Goal: Check status: Check status

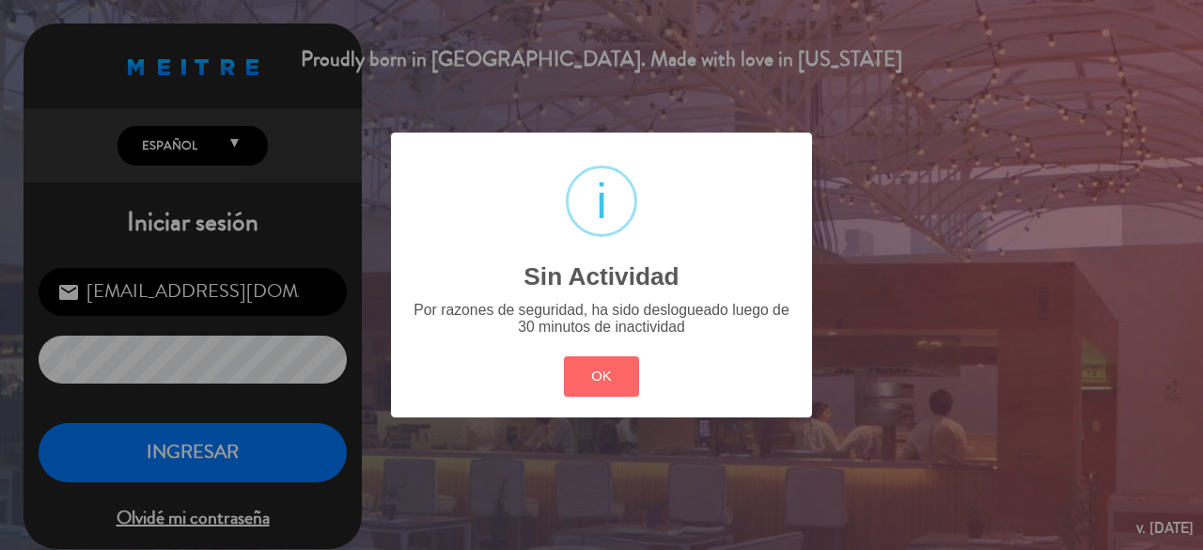
click at [577, 353] on div "OK Cancel" at bounding box center [601, 376] width 85 height 49
click at [255, 464] on div "? ! i Sin Actividad × Por razones de seguridad, ha sido deslogueado luego de 30…" at bounding box center [601, 275] width 1203 height 550
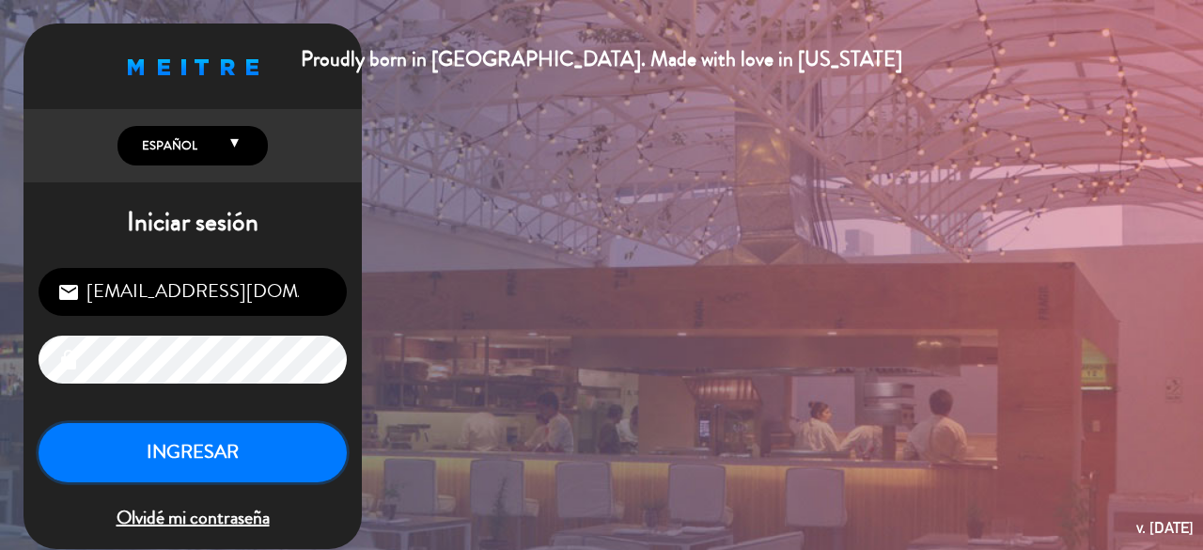
click at [241, 441] on button "INGRESAR" at bounding box center [193, 452] width 308 height 59
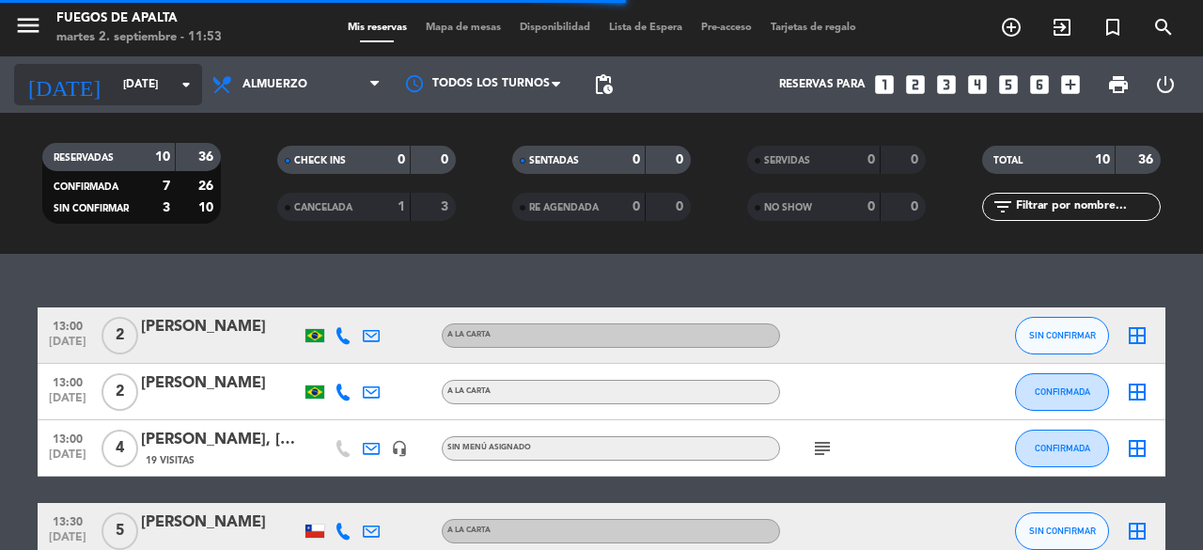
click at [171, 90] on input "[DATE]" at bounding box center [188, 85] width 149 height 32
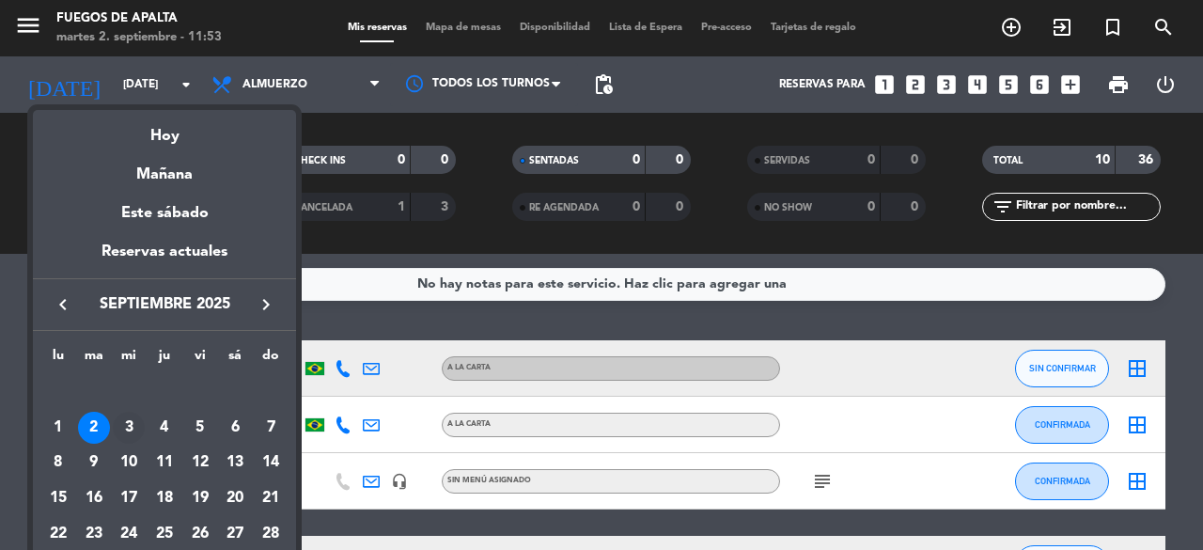
click at [141, 431] on div "3" at bounding box center [129, 428] width 32 height 32
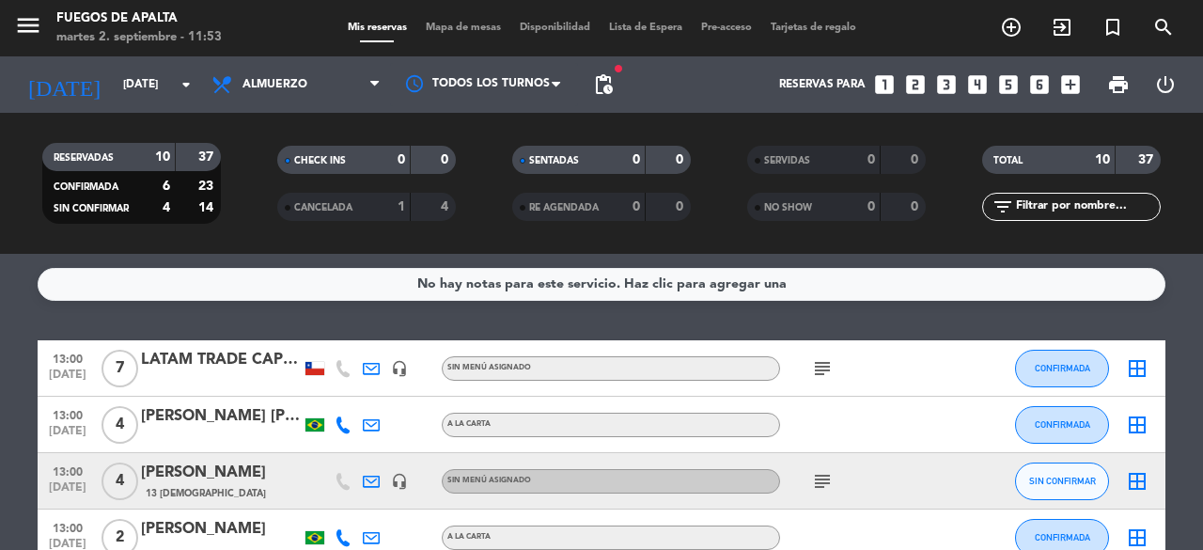
click at [812, 364] on icon "subject" at bounding box center [822, 368] width 23 height 23
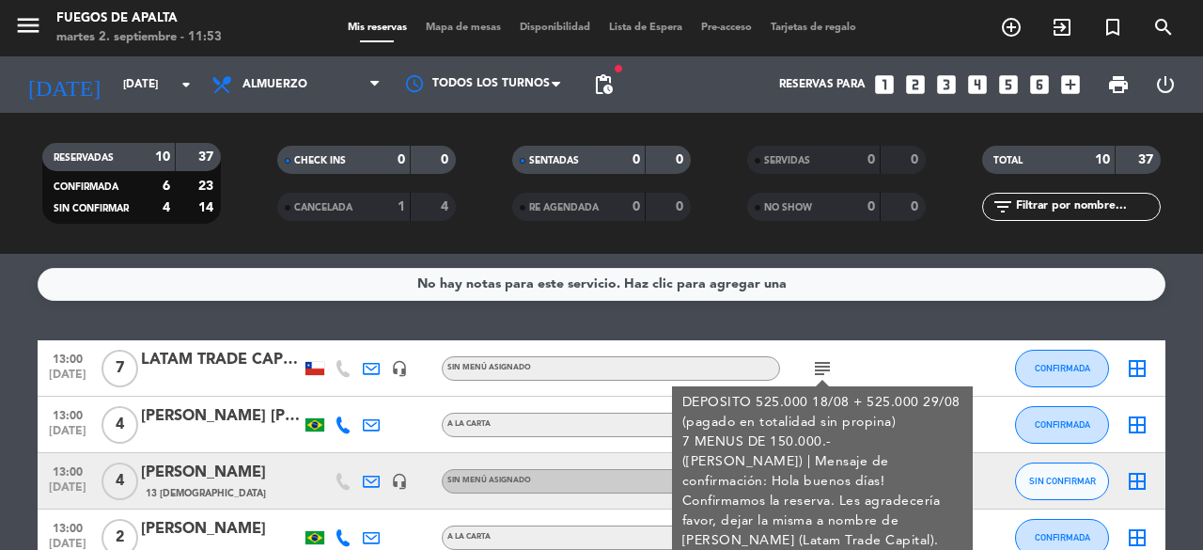
click at [812, 364] on icon "subject" at bounding box center [822, 368] width 23 height 23
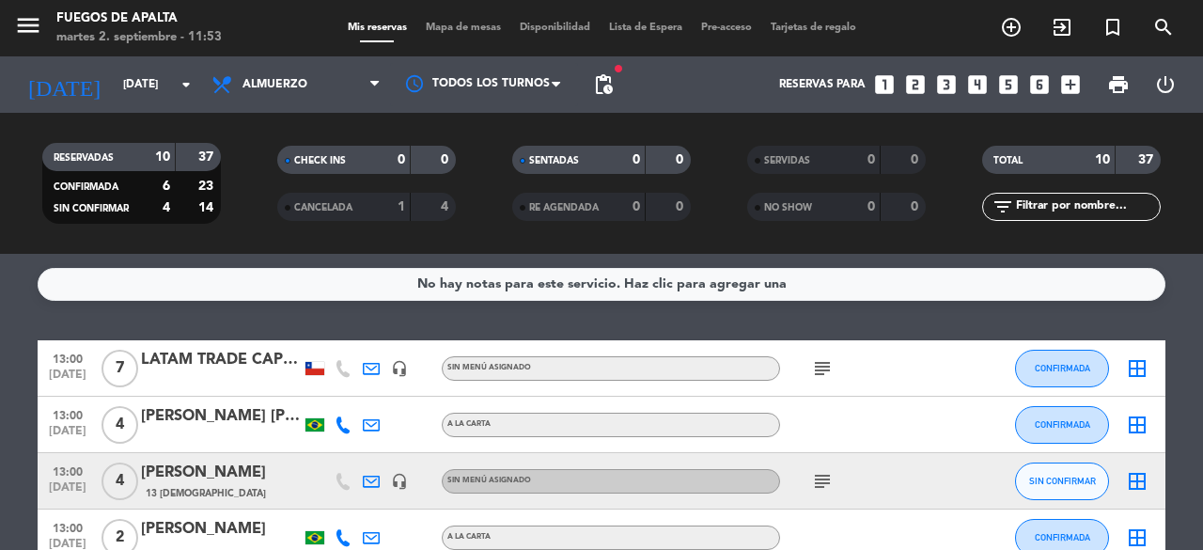
click at [822, 479] on icon "subject" at bounding box center [822, 481] width 23 height 23
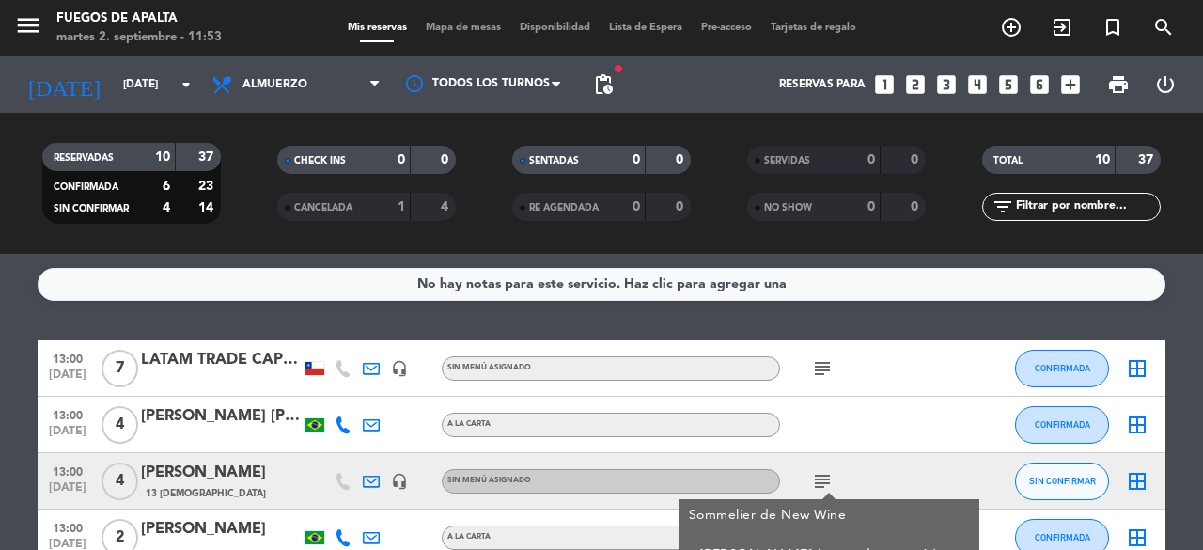
click at [822, 479] on icon "subject" at bounding box center [822, 481] width 23 height 23
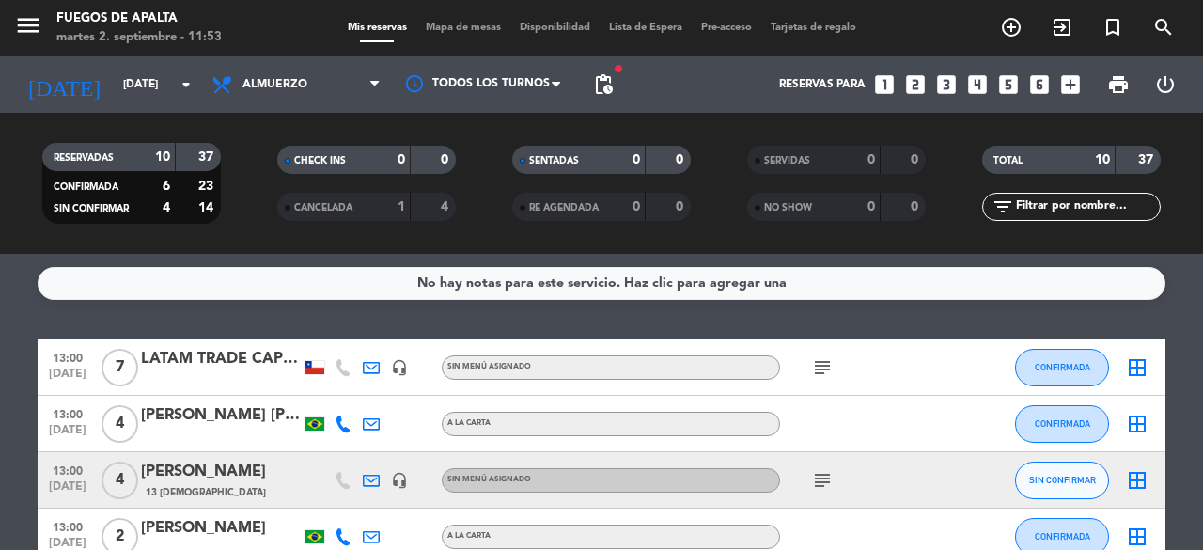
scroll to position [84, 0]
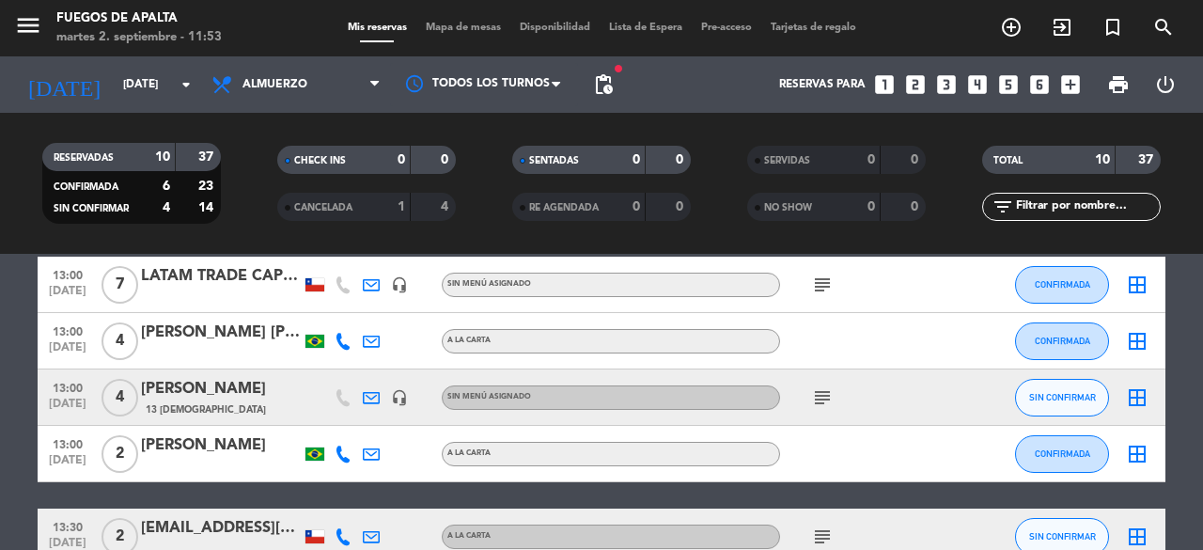
click at [825, 382] on div "subject" at bounding box center [864, 396] width 169 height 55
click at [820, 388] on icon "subject" at bounding box center [822, 397] width 23 height 23
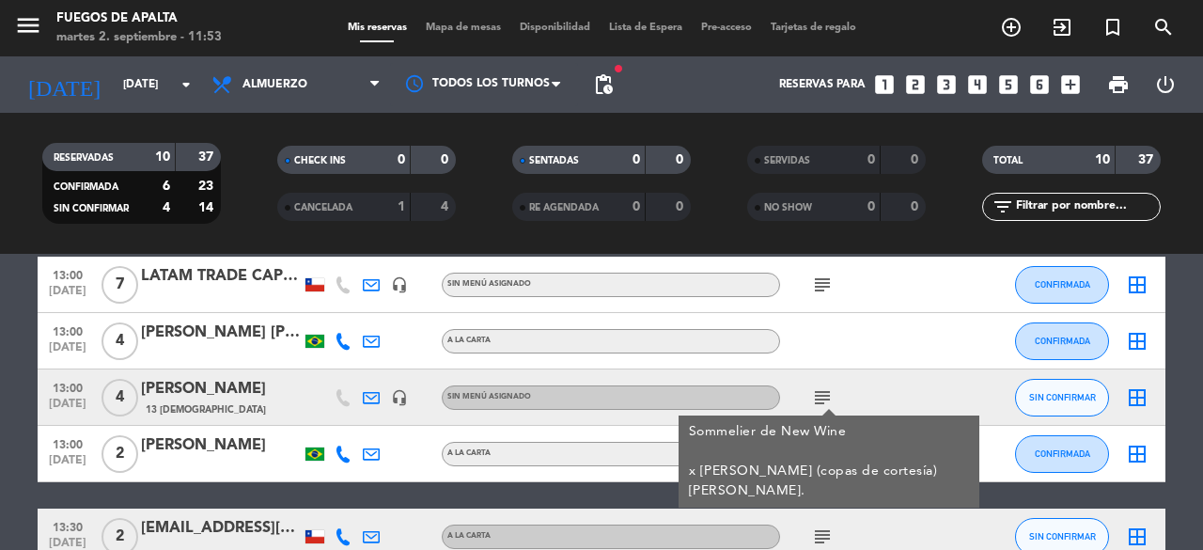
click at [820, 388] on icon "subject" at bounding box center [822, 397] width 23 height 23
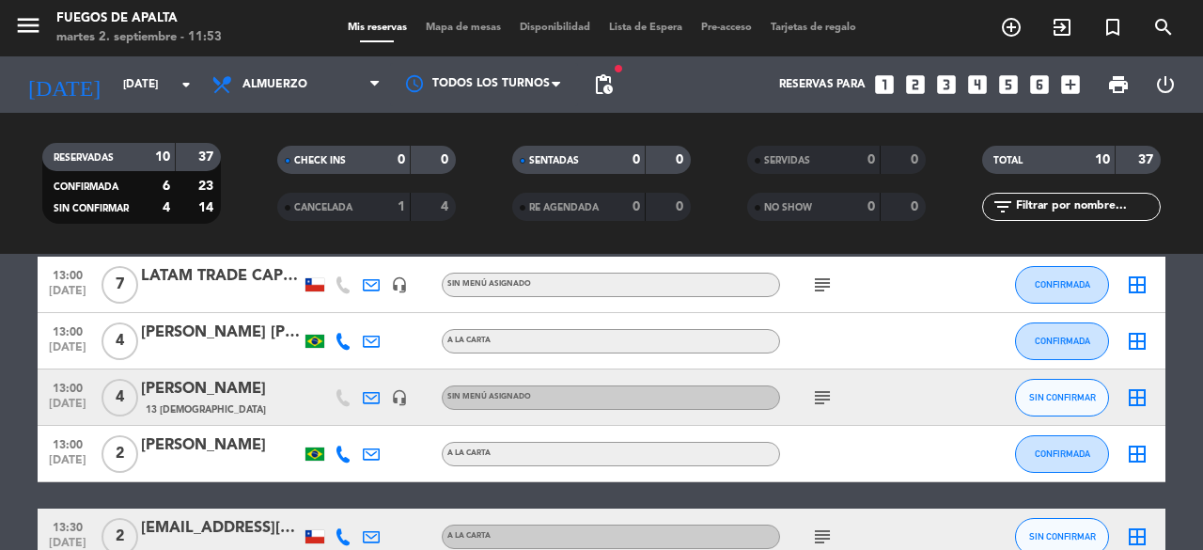
click at [825, 539] on icon "subject" at bounding box center [822, 537] width 23 height 23
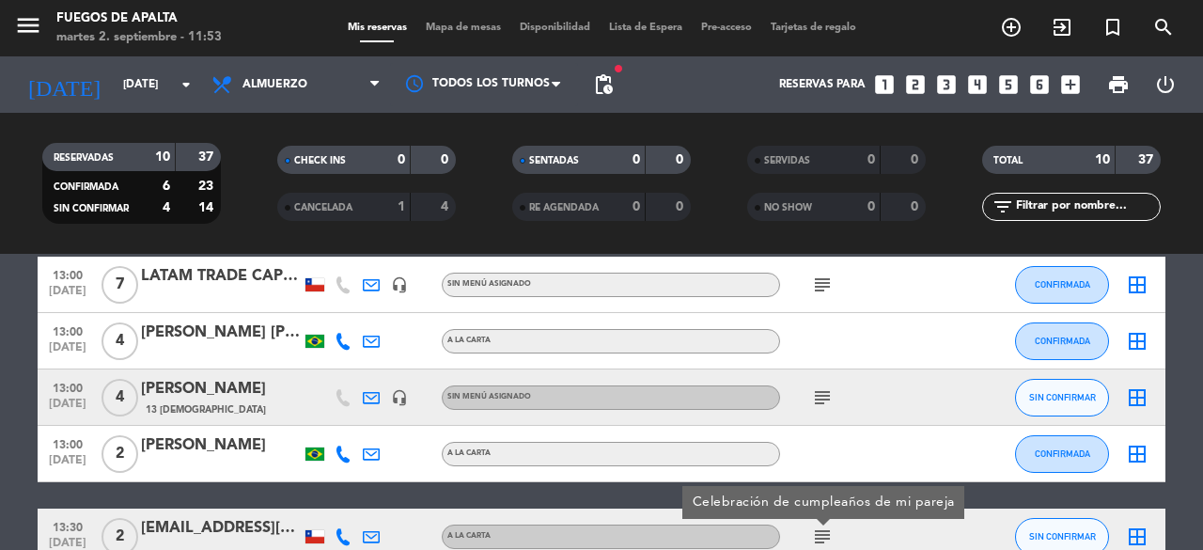
click at [828, 460] on div at bounding box center [864, 453] width 169 height 55
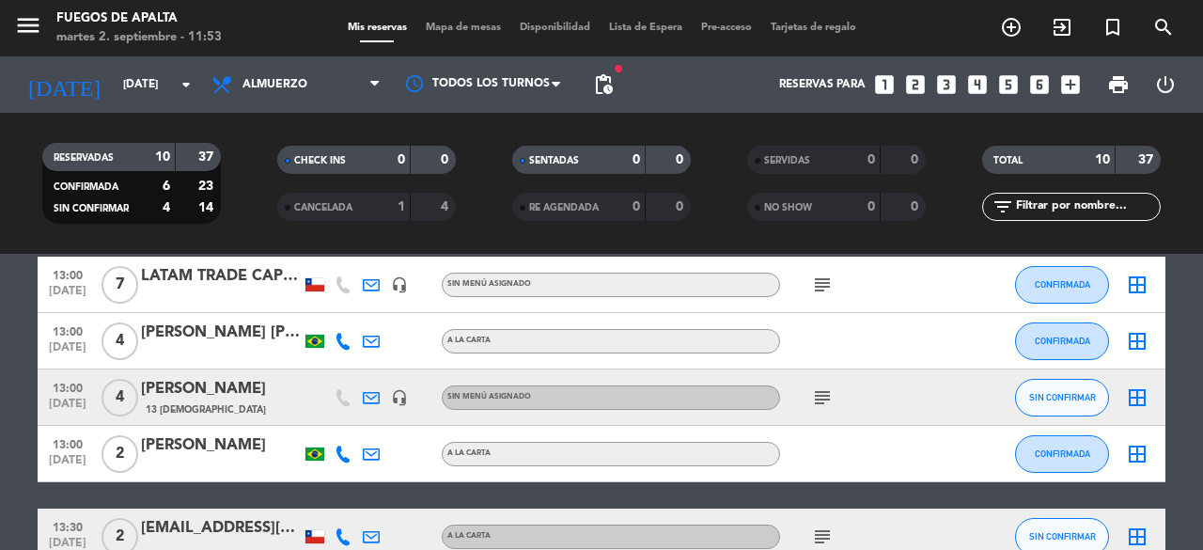
click at [828, 460] on div at bounding box center [864, 453] width 169 height 55
click at [147, 59] on div "[DATE] [DATE] arrow_drop_down" at bounding box center [108, 84] width 188 height 56
click at [162, 78] on input "[DATE]" at bounding box center [188, 85] width 149 height 32
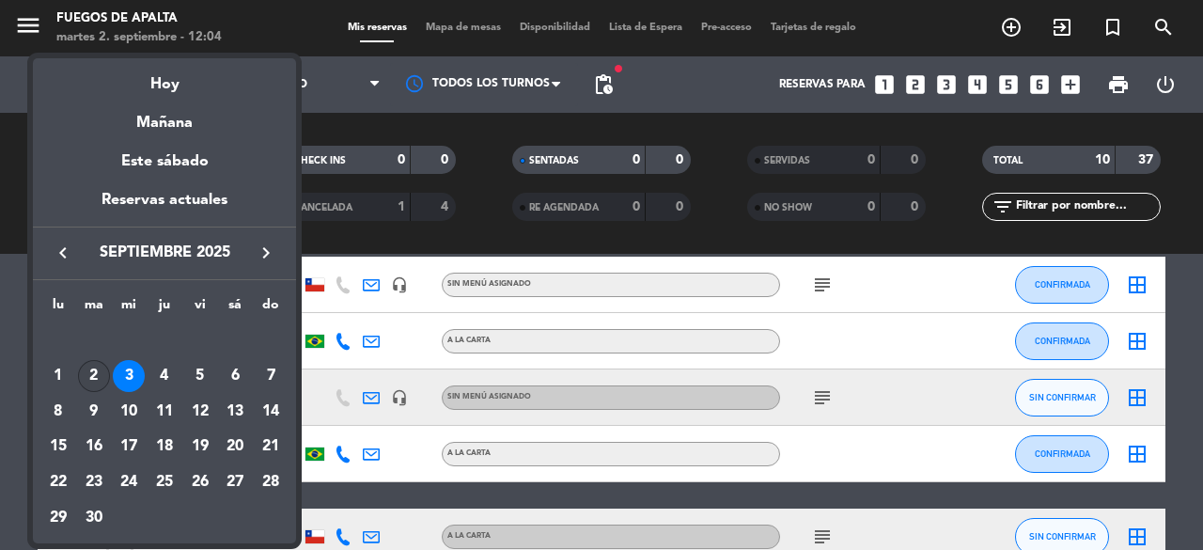
click at [91, 375] on div "2" at bounding box center [94, 376] width 32 height 32
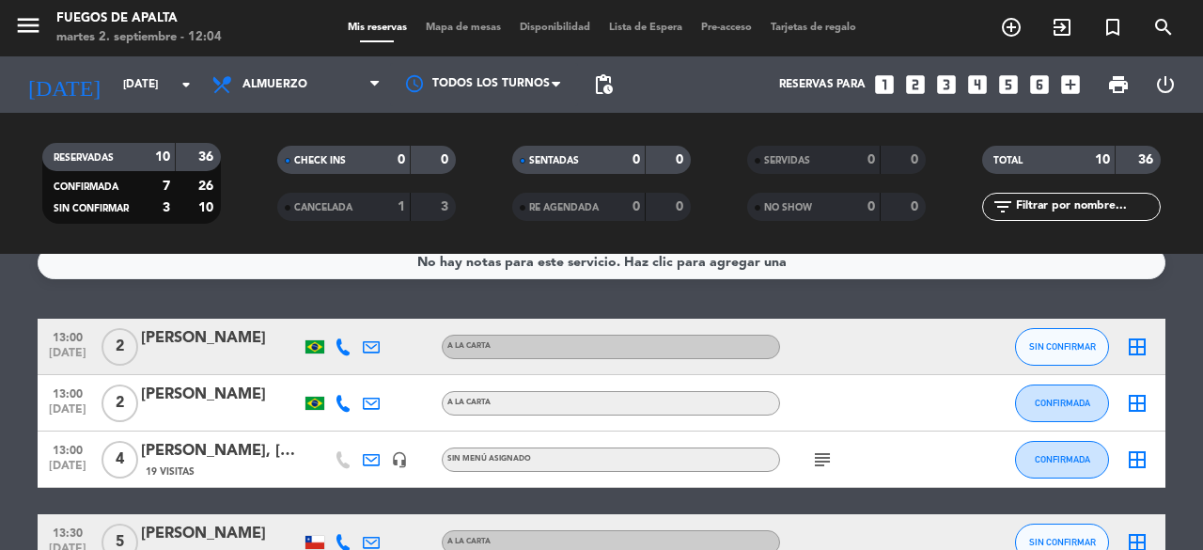
drag, startPoint x: 0, startPoint y: 395, endPoint x: 2, endPoint y: 432, distance: 36.7
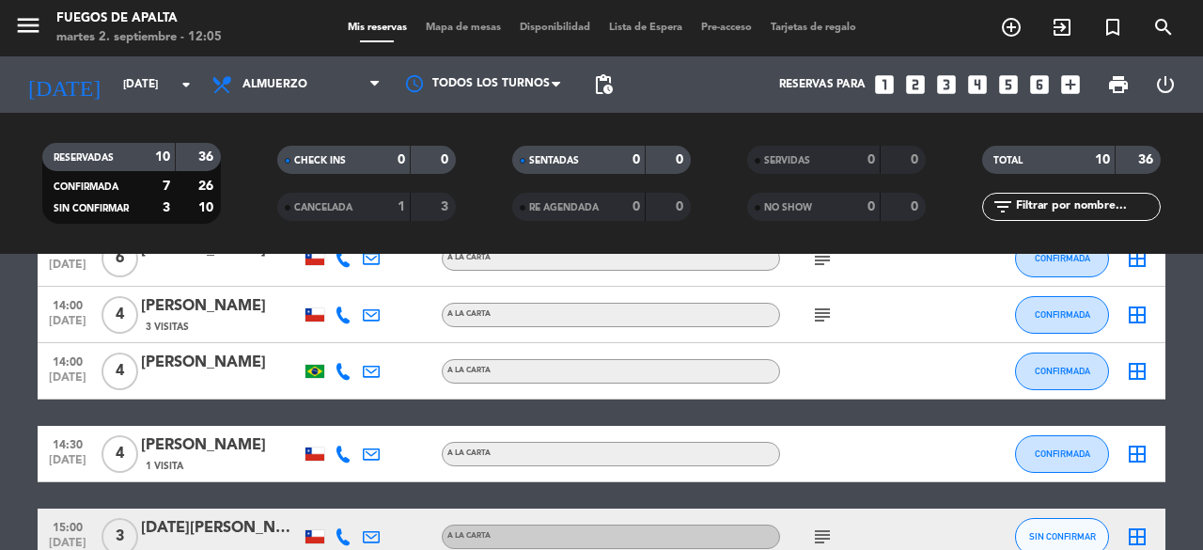
scroll to position [445, 0]
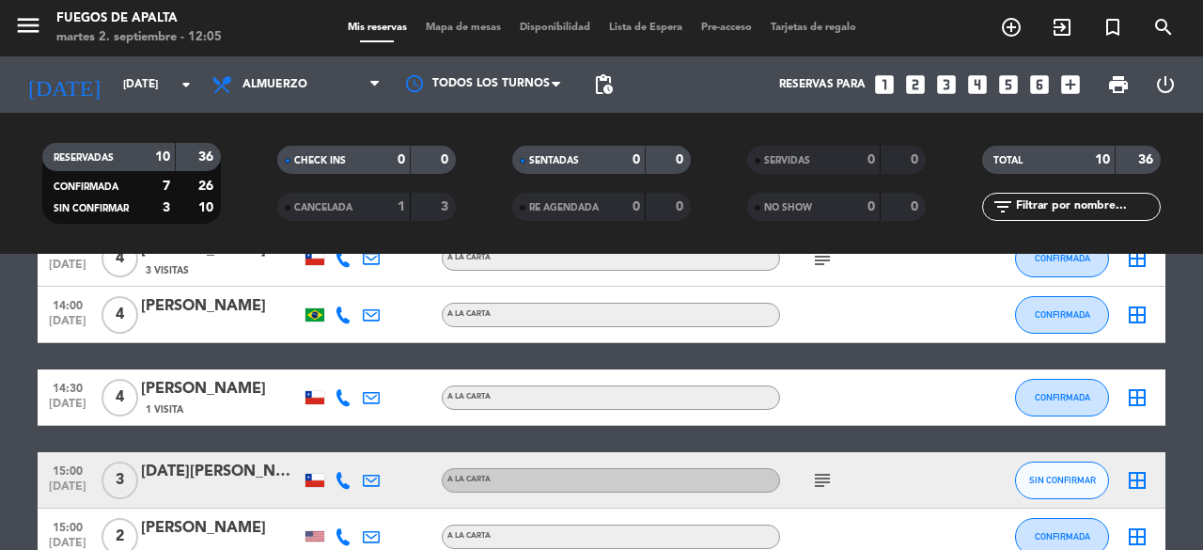
click at [840, 482] on div "subject" at bounding box center [864, 479] width 169 height 55
click at [826, 482] on icon "subject" at bounding box center [822, 480] width 23 height 23
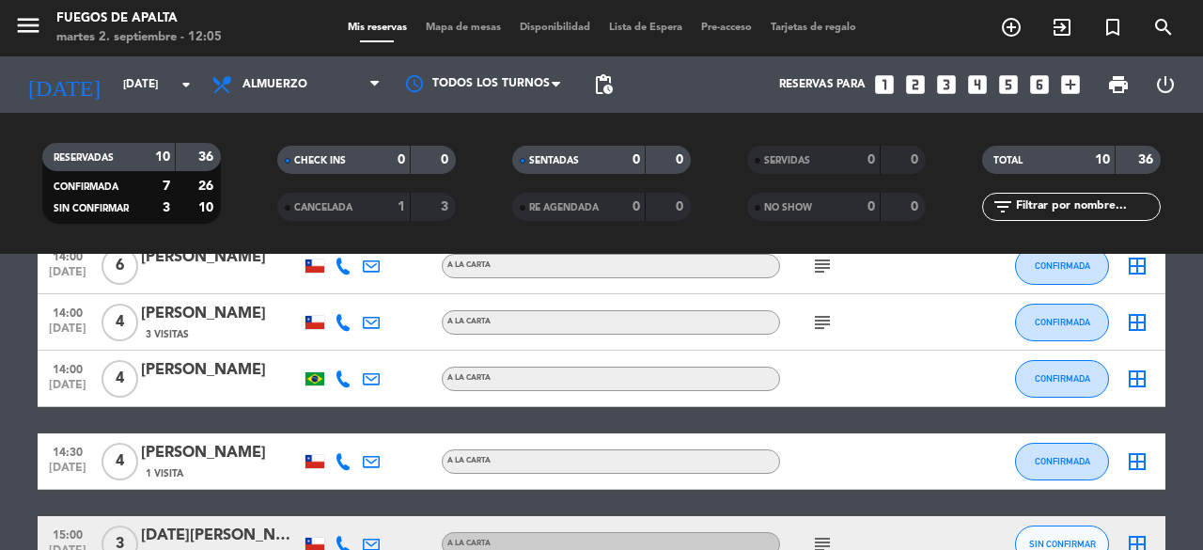
scroll to position [375, 0]
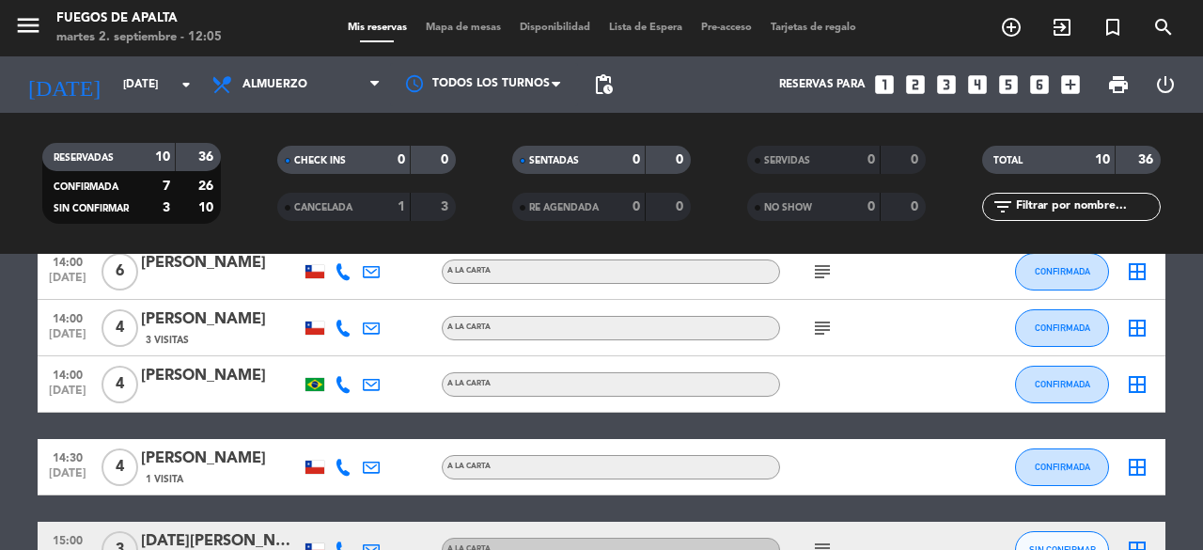
click at [829, 358] on div at bounding box center [864, 383] width 169 height 55
click at [829, 339] on div "subject" at bounding box center [864, 327] width 169 height 55
click at [822, 336] on icon "subject" at bounding box center [822, 328] width 23 height 23
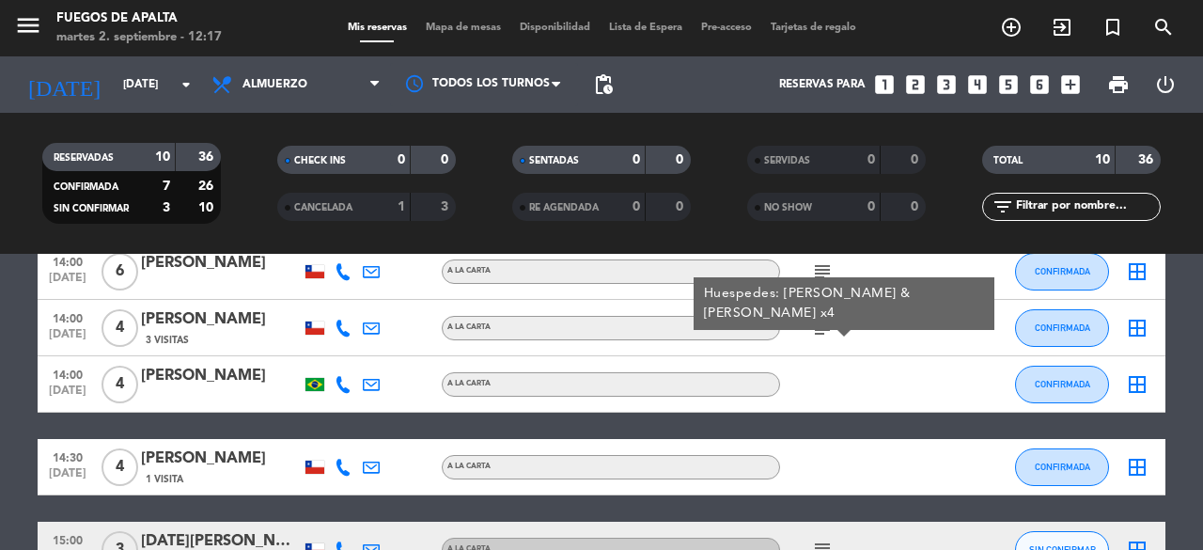
click at [594, 306] on div "14:00 [DATE] 4 [PERSON_NAME] 3 Visitas A LA CARTA subject Huespedes: [PERSON_NA…" at bounding box center [602, 328] width 1128 height 56
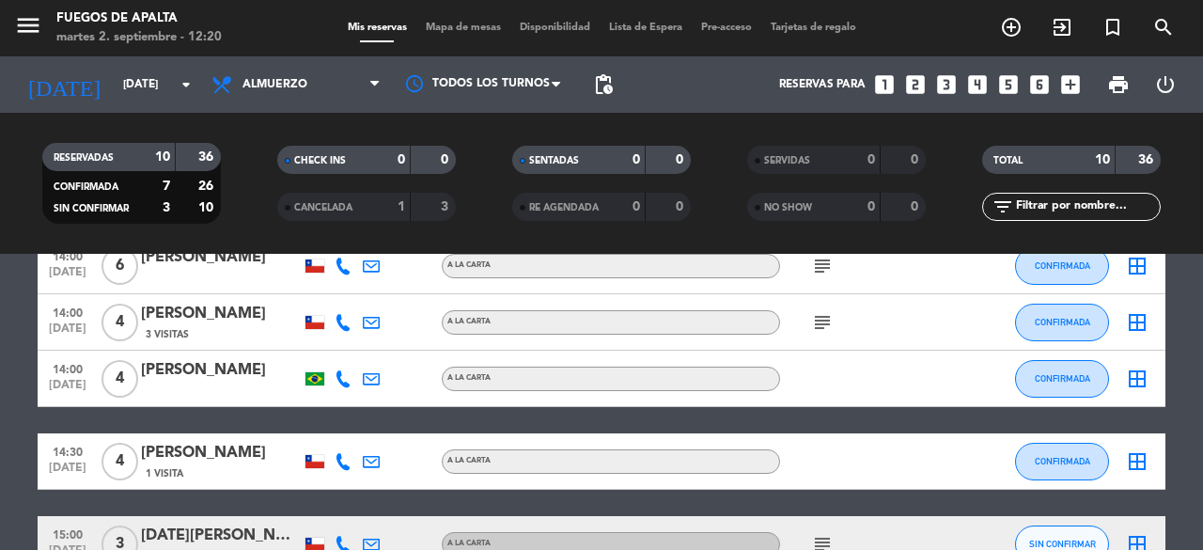
scroll to position [553, 0]
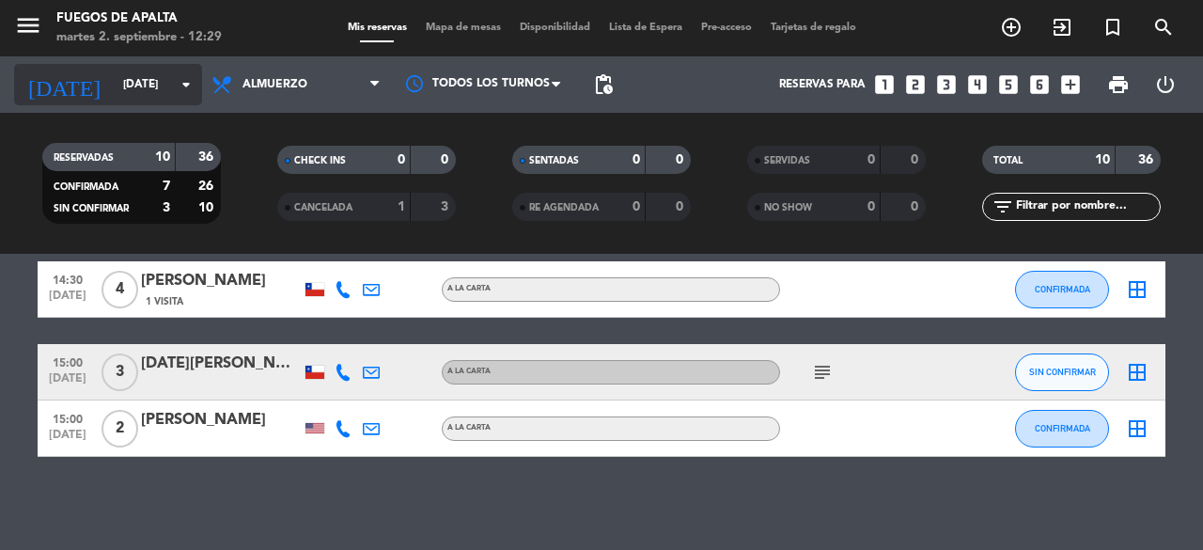
drag, startPoint x: 144, startPoint y: 109, endPoint x: 159, endPoint y: 89, distance: 24.8
click at [159, 89] on div "[DATE] [DATE] arrow_drop_down" at bounding box center [108, 84] width 188 height 56
click at [159, 89] on input "[DATE]" at bounding box center [188, 85] width 149 height 32
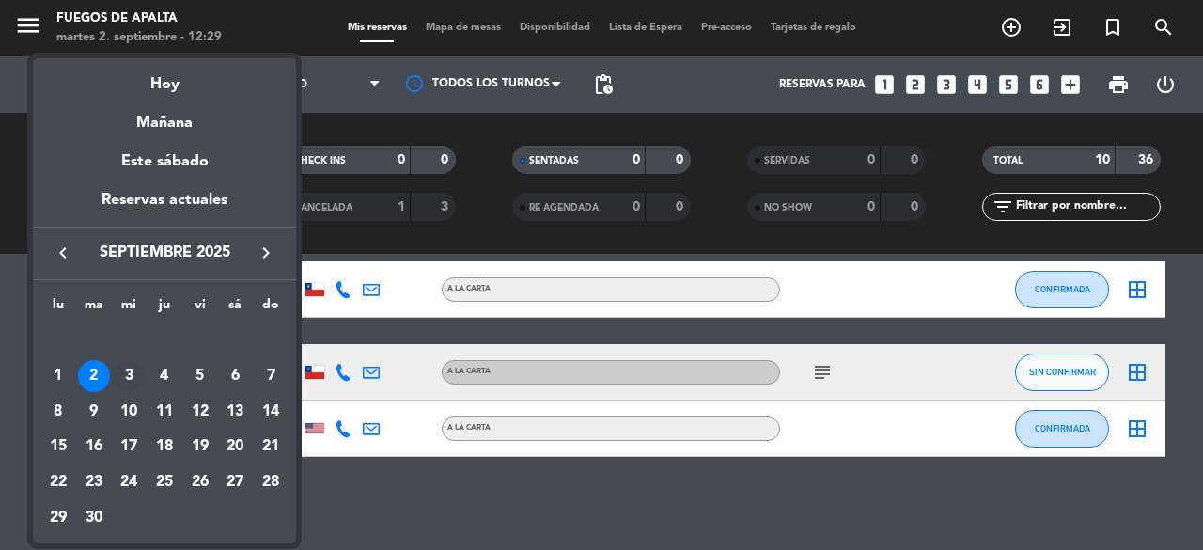
click at [122, 379] on div "3" at bounding box center [129, 376] width 32 height 32
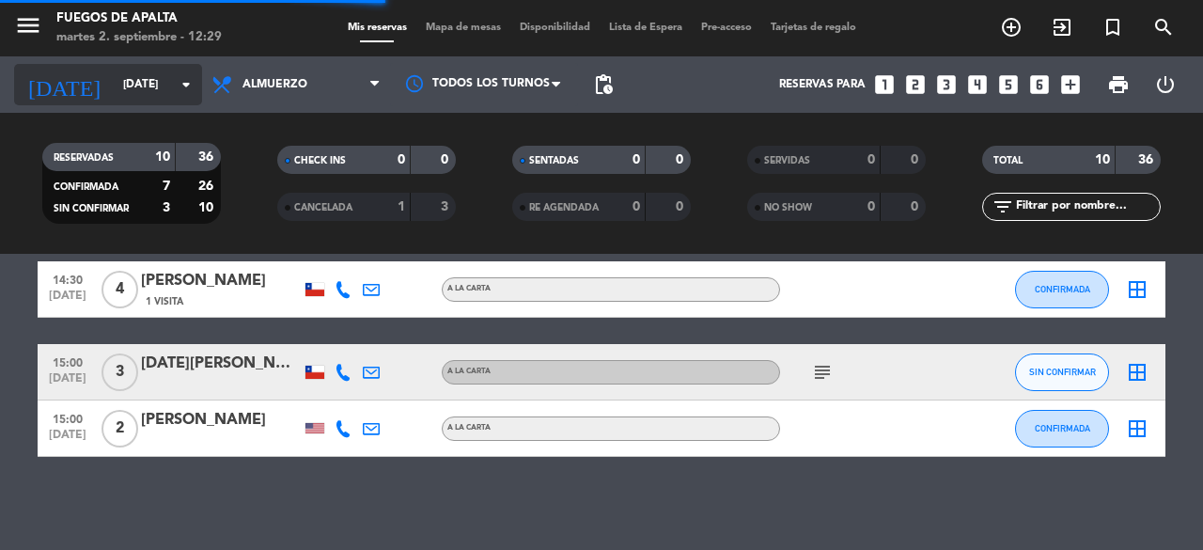
scroll to position [526, 0]
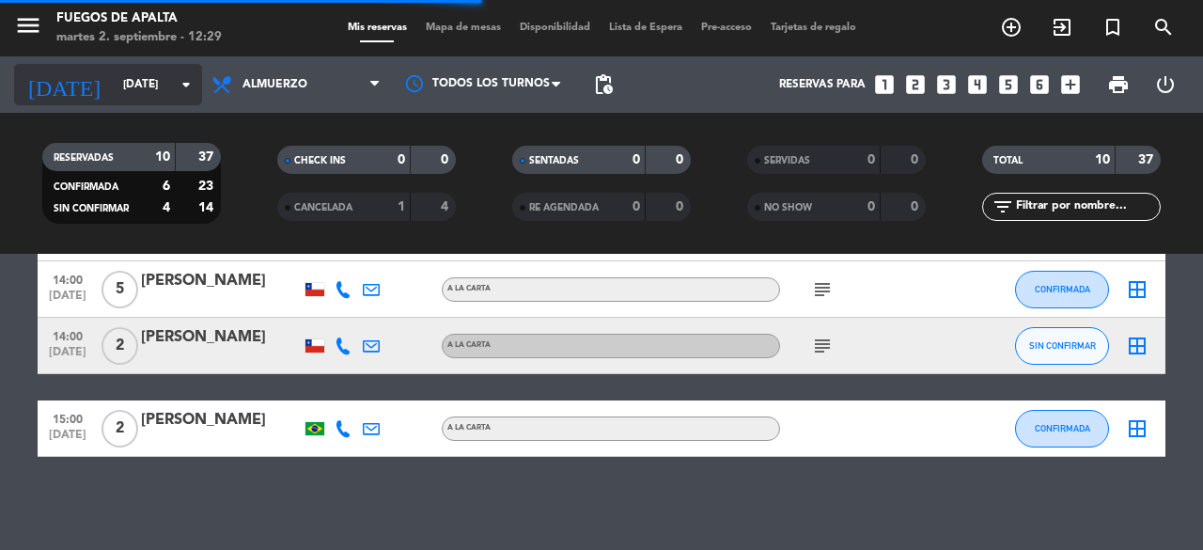
click at [120, 71] on input "[DATE]" at bounding box center [188, 85] width 149 height 32
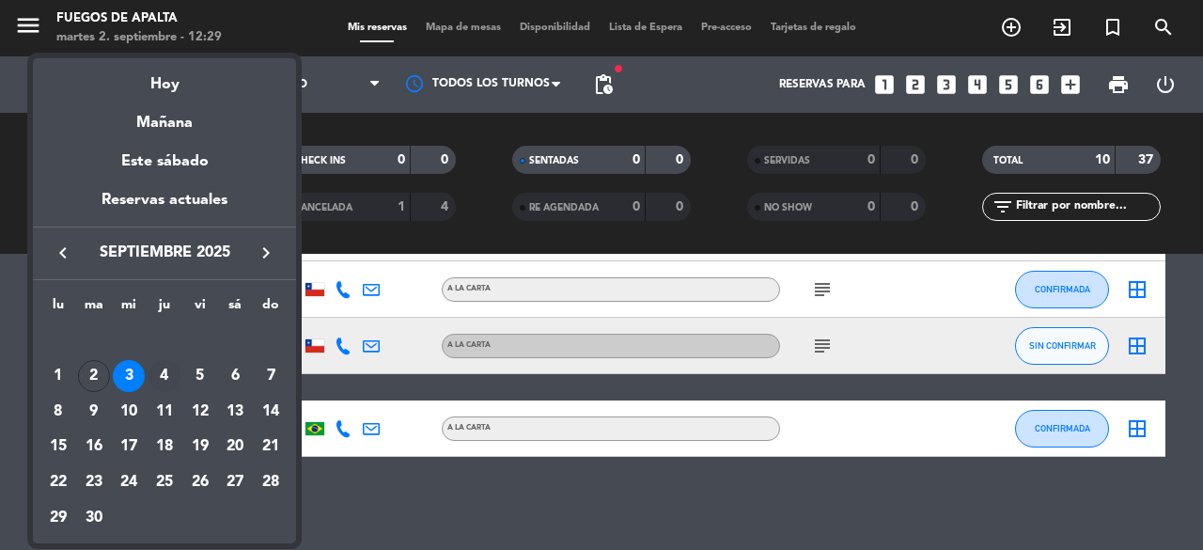
click at [174, 382] on div "4" at bounding box center [165, 376] width 32 height 32
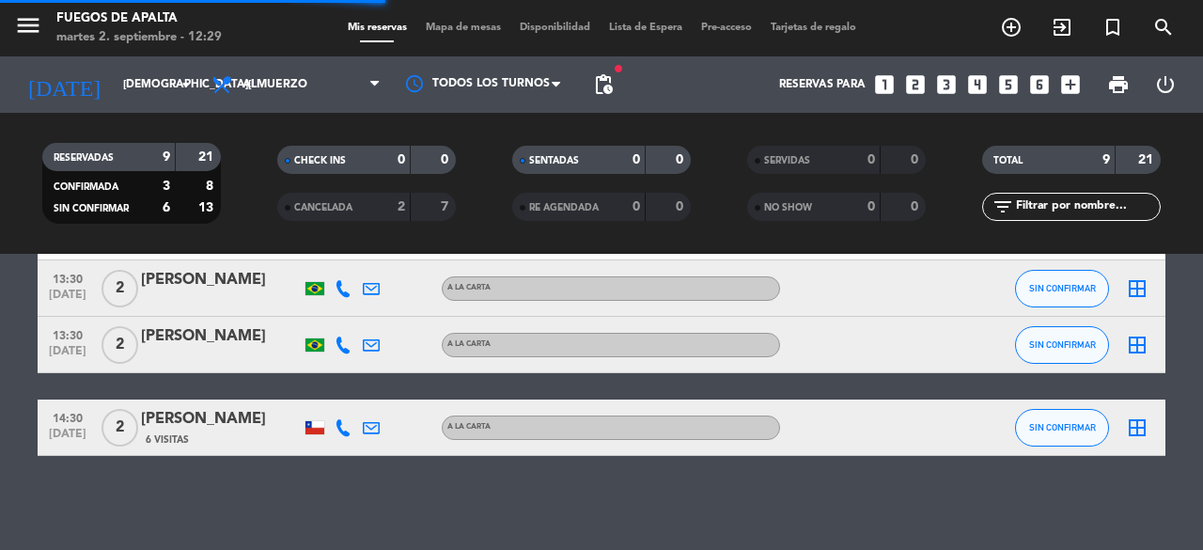
scroll to position [470, 0]
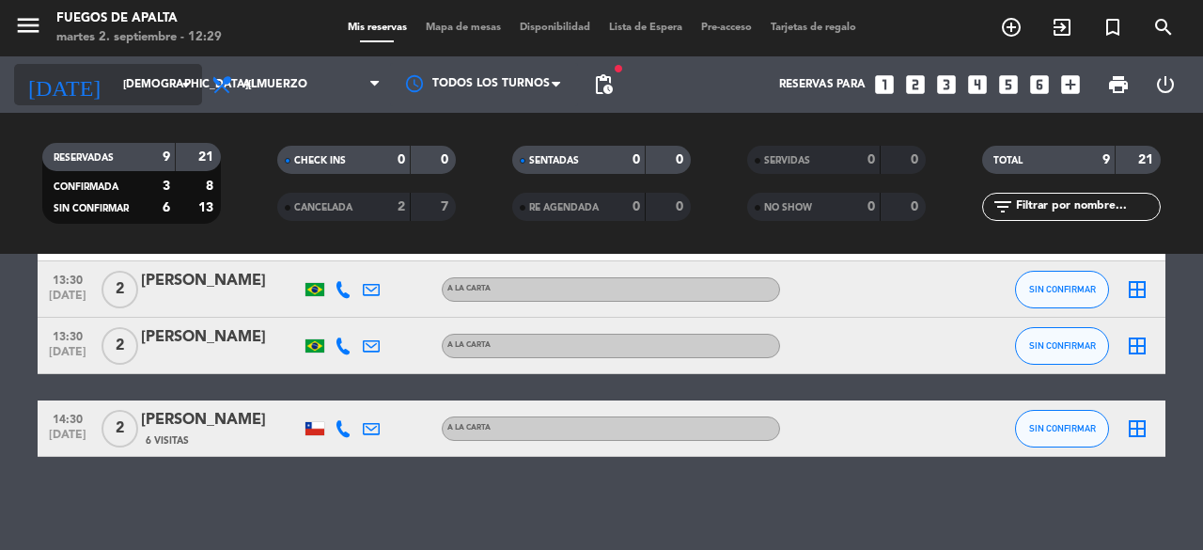
click at [136, 86] on input "[DEMOGRAPHIC_DATA][DATE]" at bounding box center [188, 85] width 149 height 32
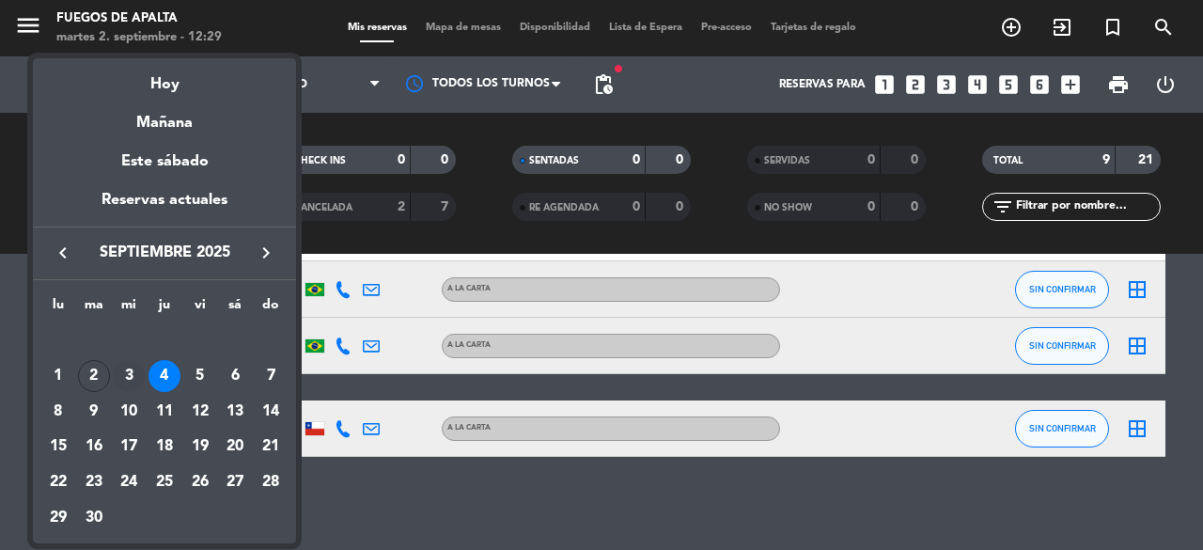
click at [112, 369] on td "3" at bounding box center [129, 376] width 36 height 36
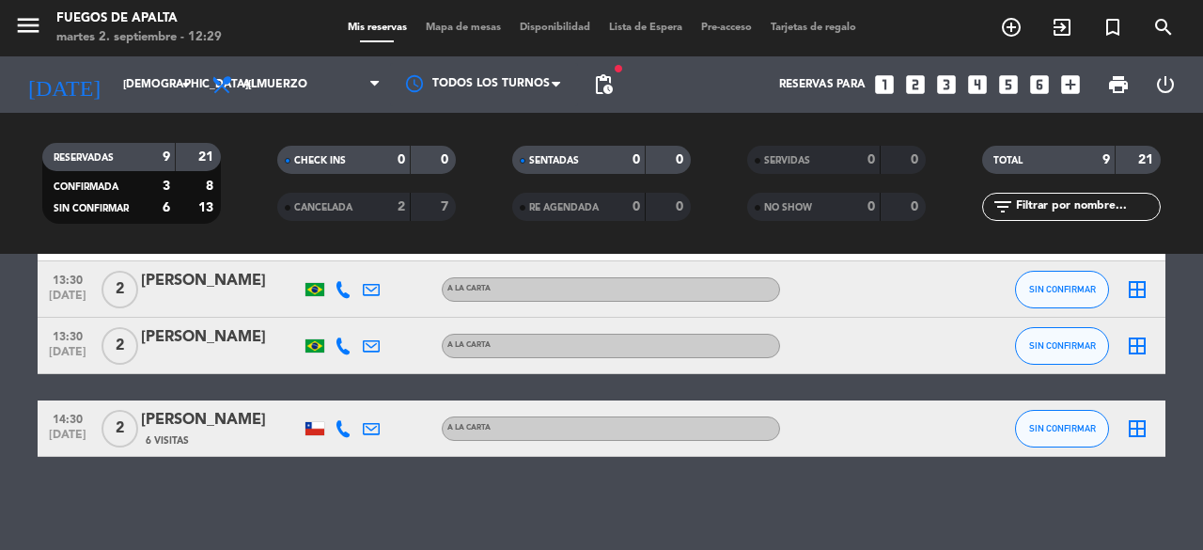
type input "[DATE]"
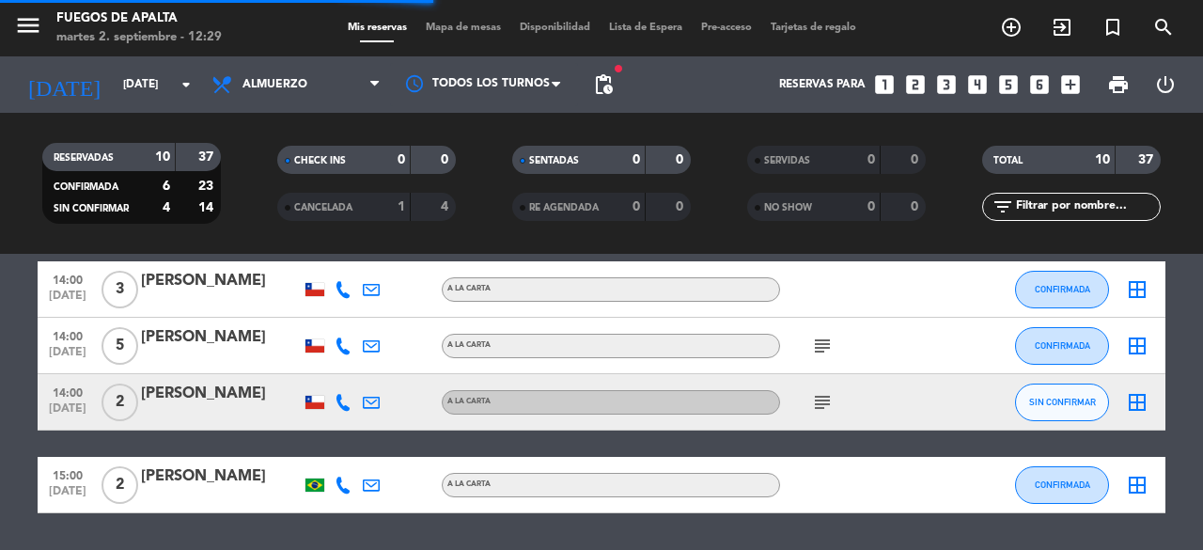
scroll to position [526, 0]
